Goal: Task Accomplishment & Management: Manage account settings

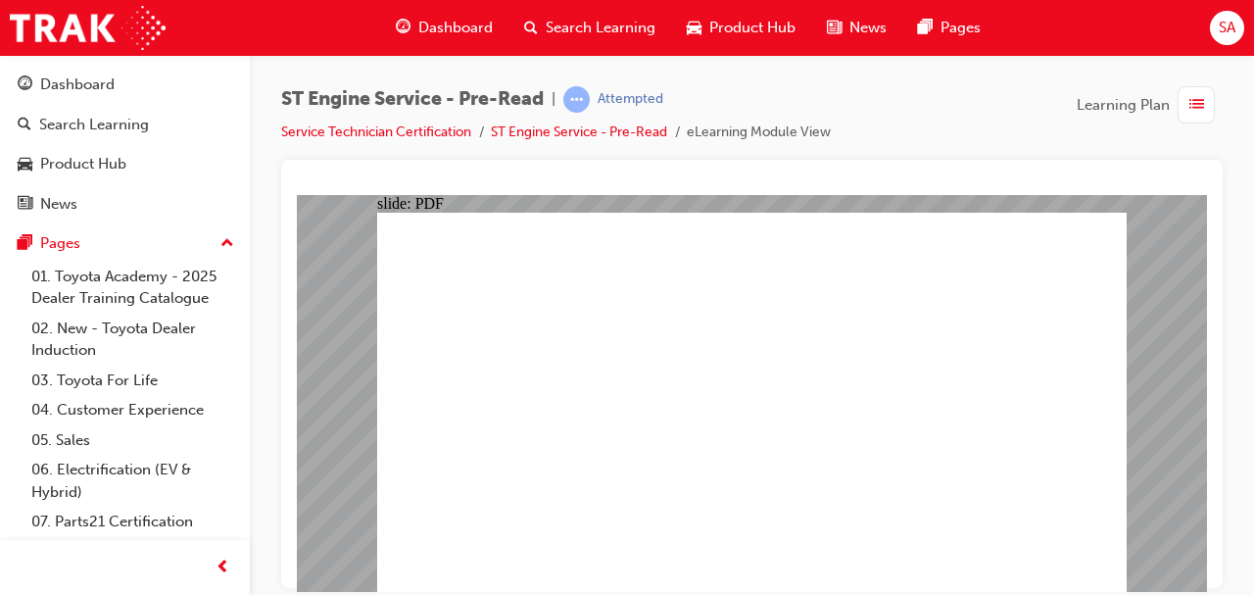
click at [1229, 27] on span "SA" at bounding box center [1227, 28] width 17 height 23
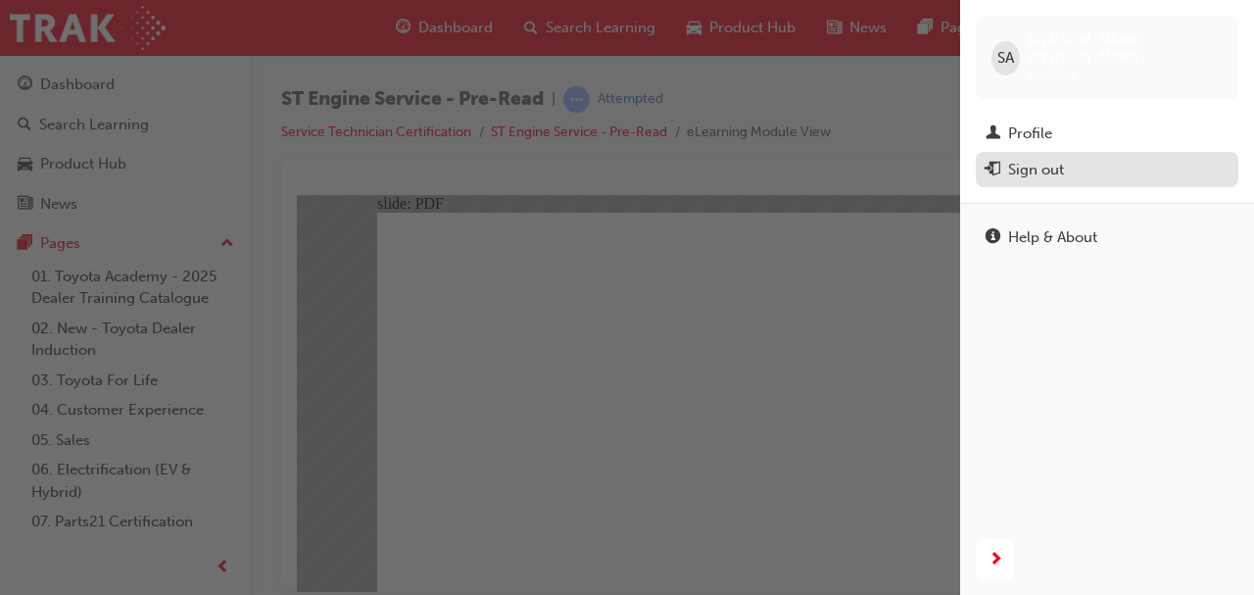
click at [1012, 159] on div "Sign out" at bounding box center [1036, 170] width 56 height 23
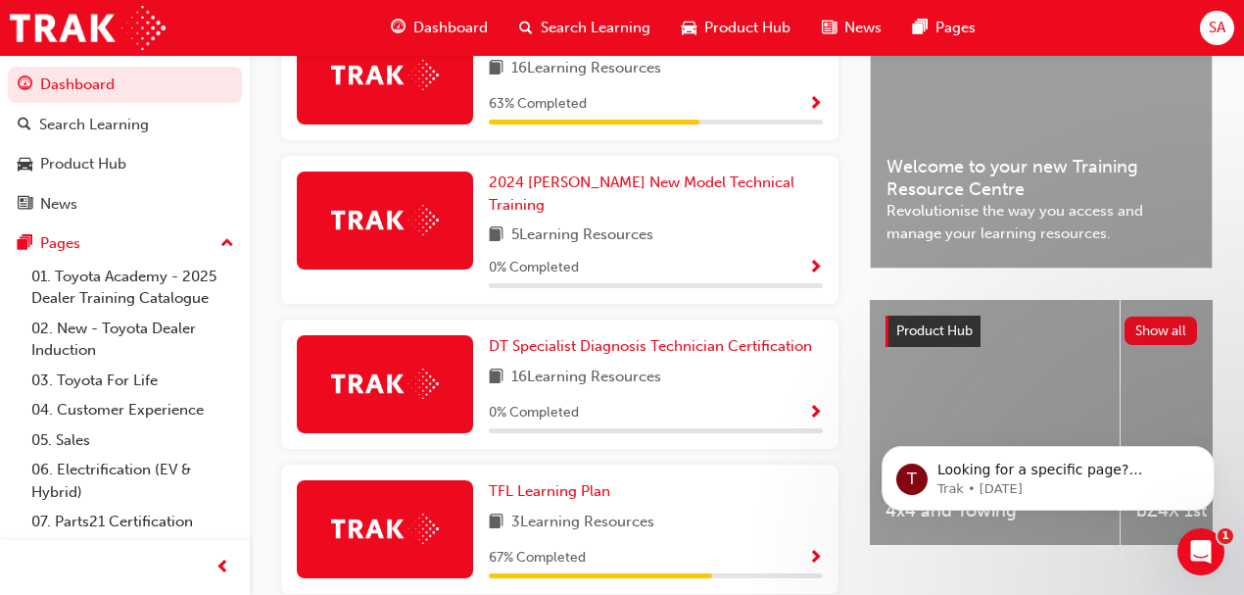
scroll to position [261, 0]
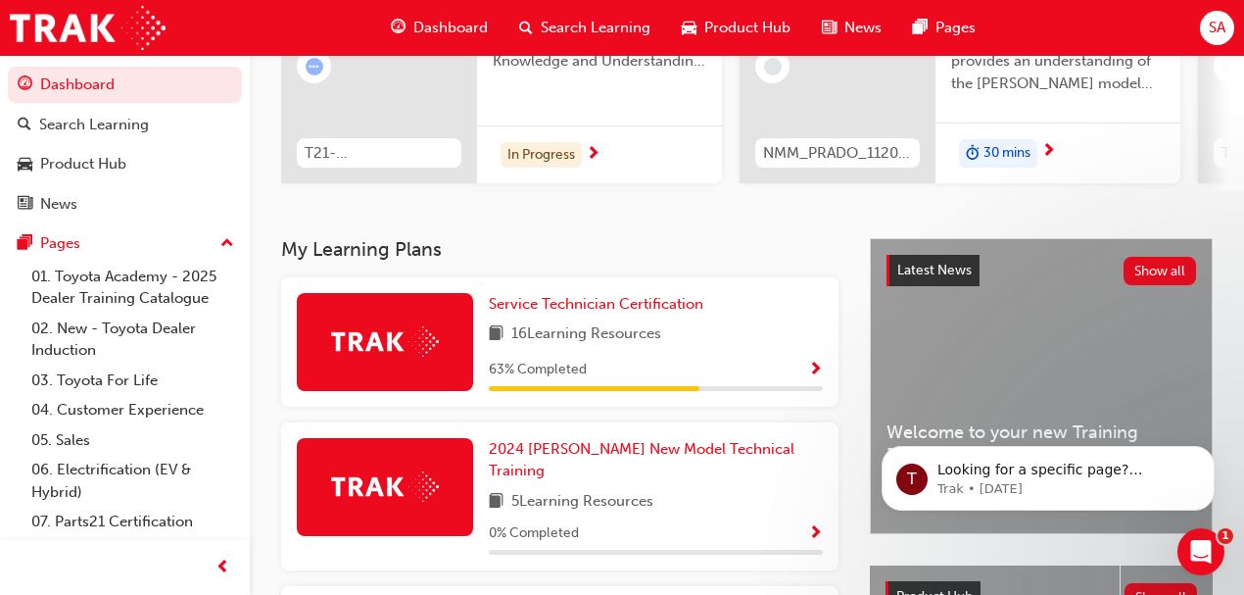
click at [1230, 29] on div "SA" at bounding box center [1217, 28] width 34 height 34
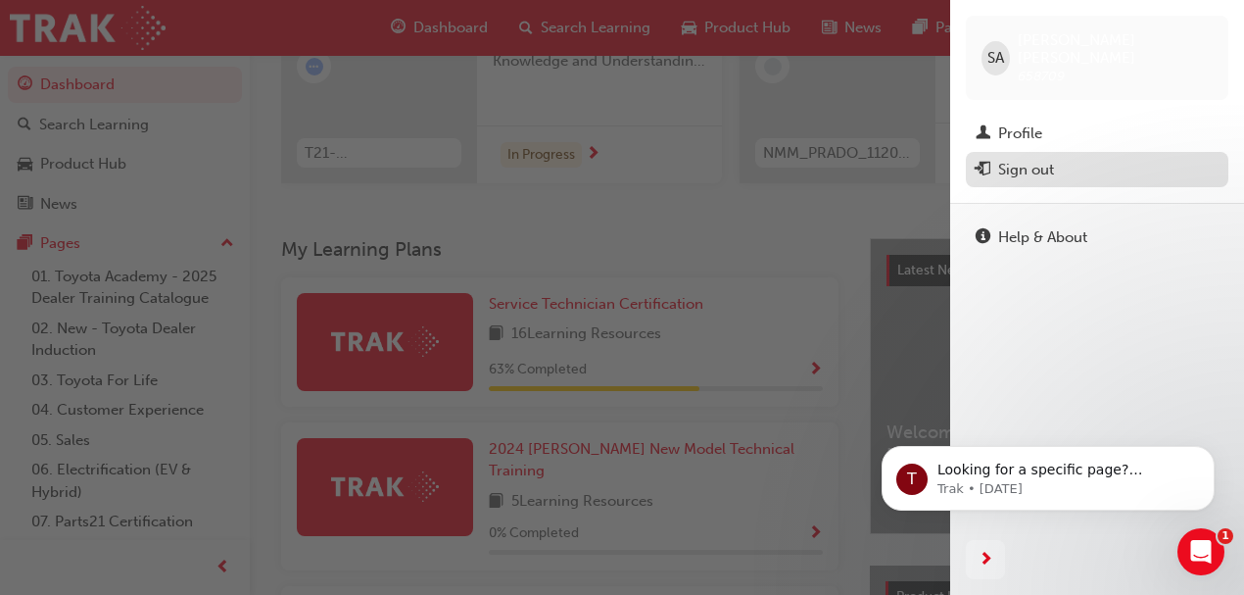
click at [1025, 159] on div "Sign out" at bounding box center [1026, 170] width 56 height 23
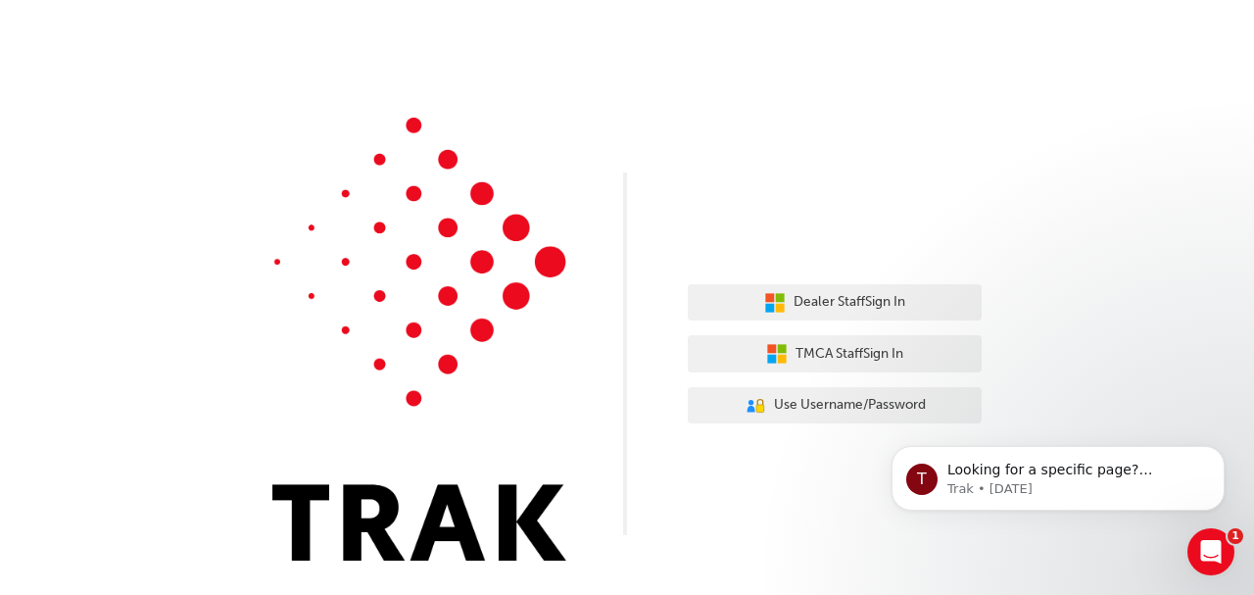
click at [889, 159] on div "Dealer Staff Sign In TMCA Staff Sign In User Authentication Icon - Blue Person,…" at bounding box center [627, 295] width 1254 height 590
